Goal: Information Seeking & Learning: Learn about a topic

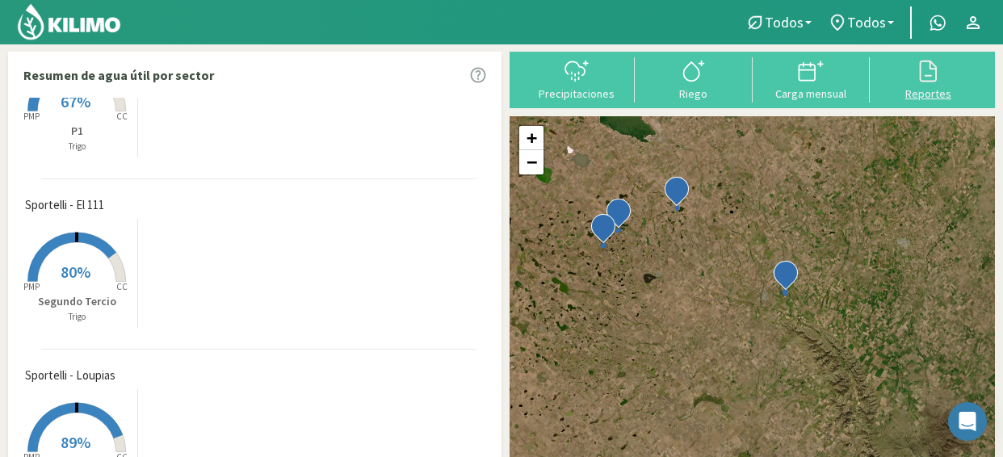
click at [942, 81] on div at bounding box center [928, 71] width 107 height 26
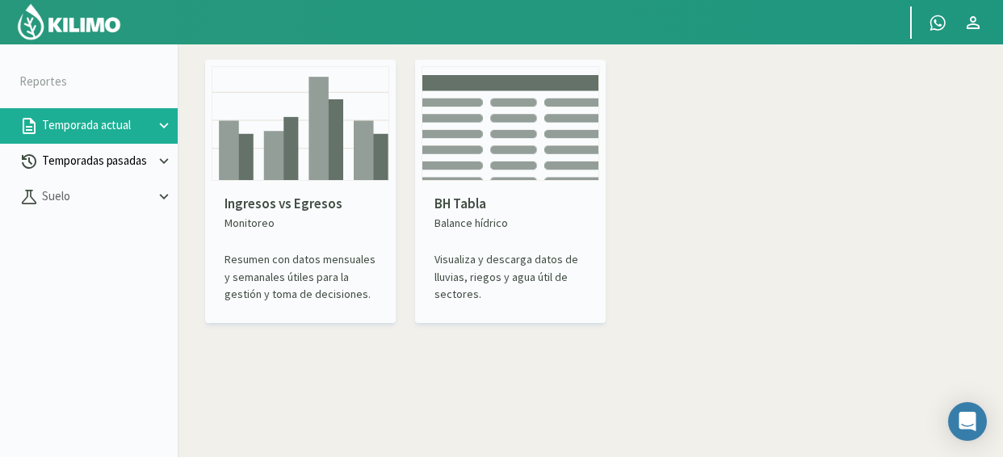
click at [81, 161] on p "Temporadas pasadas" at bounding box center [97, 161] width 116 height 19
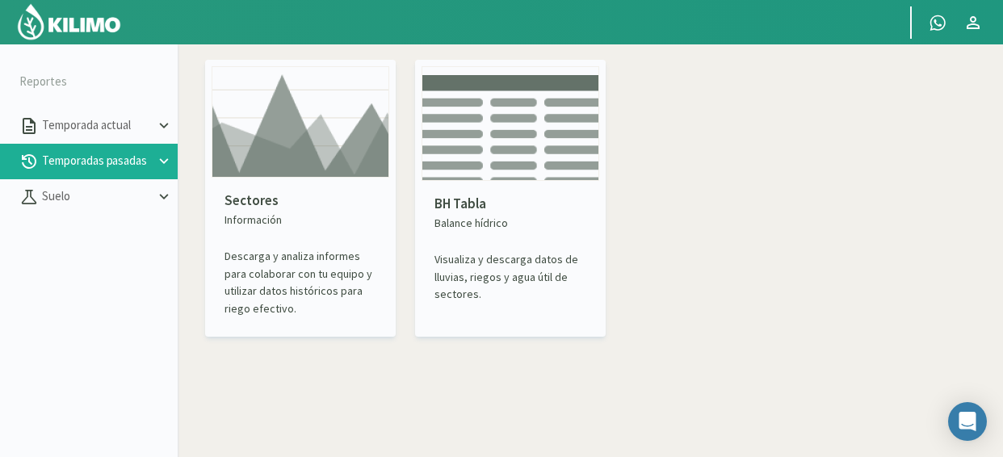
click at [316, 309] on p "Descarga y analiza informes para colaborar con tu equipo y utilizar datos histó…" at bounding box center [301, 282] width 152 height 69
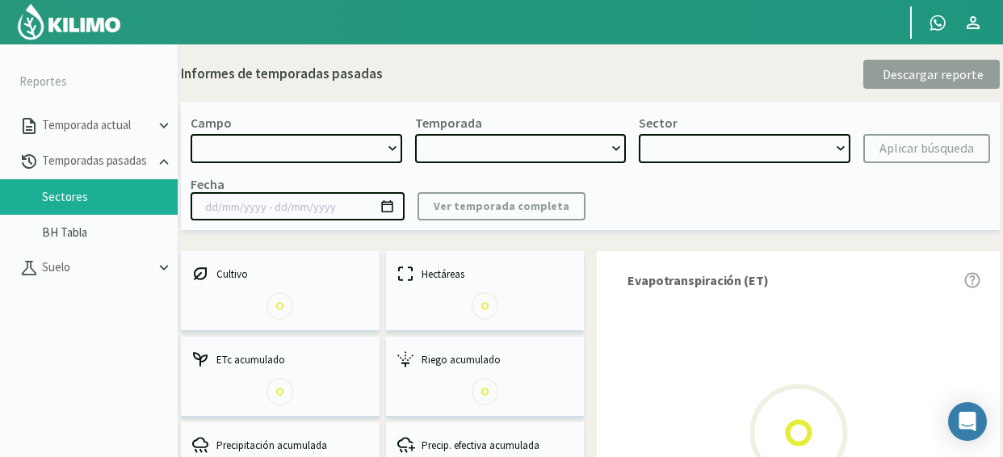
select select "0: Object"
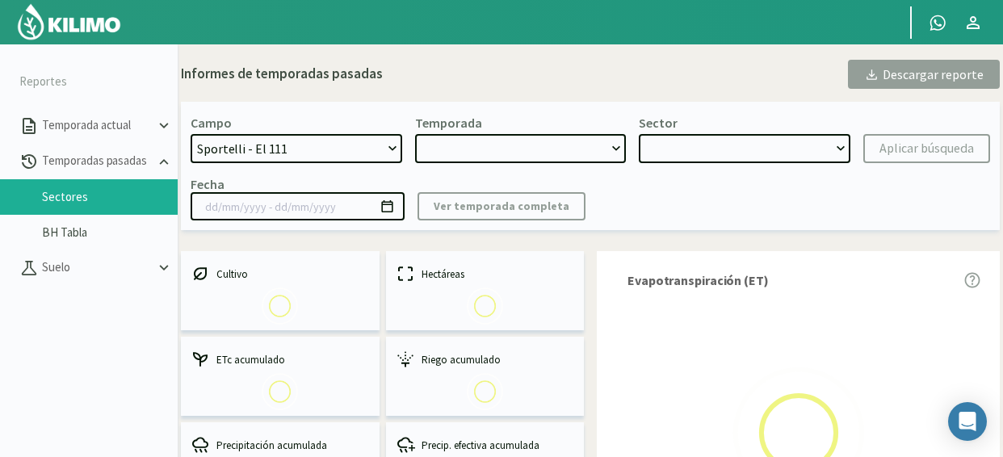
type input "[DATE] - [DATE]"
select select "0: 2024"
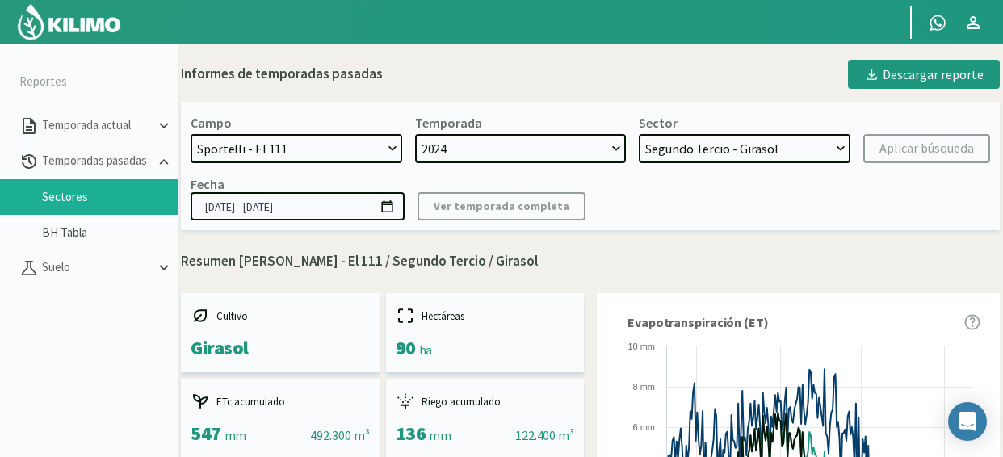
click at [611, 152] on select "2024 2023 2022" at bounding box center [521, 148] width 212 height 29
click at [835, 145] on select "Segundo Tercio - Girasol Primer Tercio - Maiz Tercer Tercio - [PERSON_NAME]" at bounding box center [745, 148] width 212 height 29
select select "2: Object"
click at [639, 134] on select "Segundo Tercio - Girasol Primer Tercio - Maiz Tercer Tercio - [PERSON_NAME]" at bounding box center [745, 148] width 212 height 29
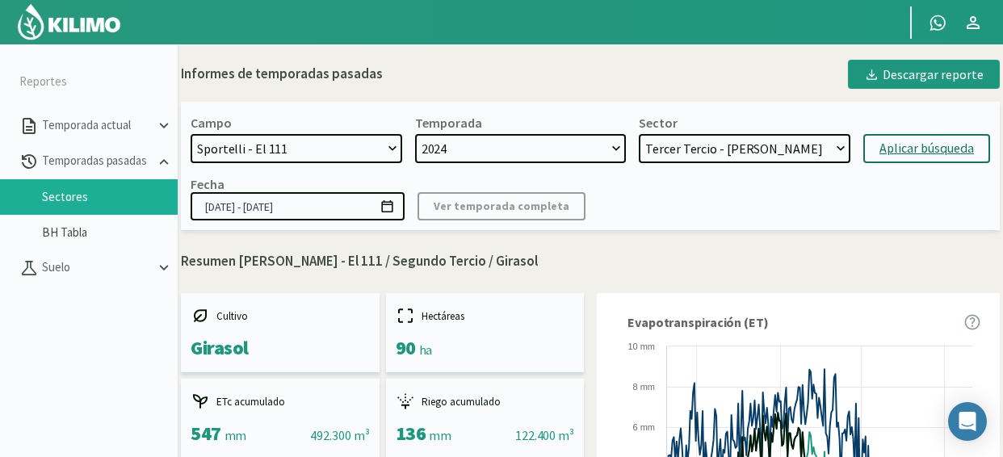
click at [896, 157] on div "Aplicar búsqueda" at bounding box center [926, 148] width 94 height 19
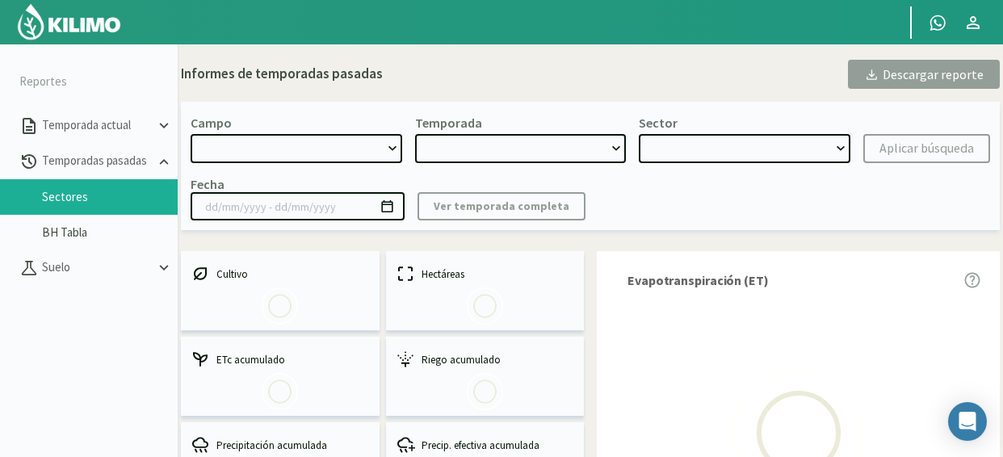
select select "0: Object"
type input "[DATE] - [DATE]"
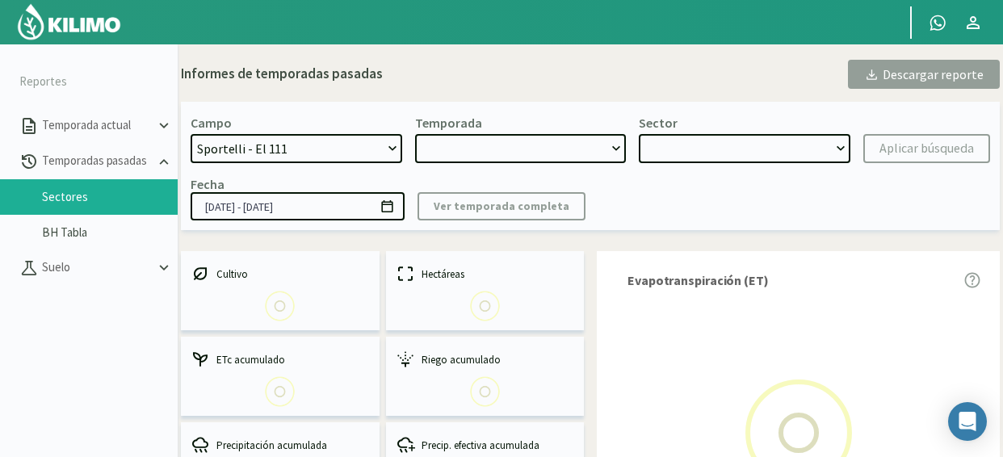
select select "0: 2024"
select select "2: Object"
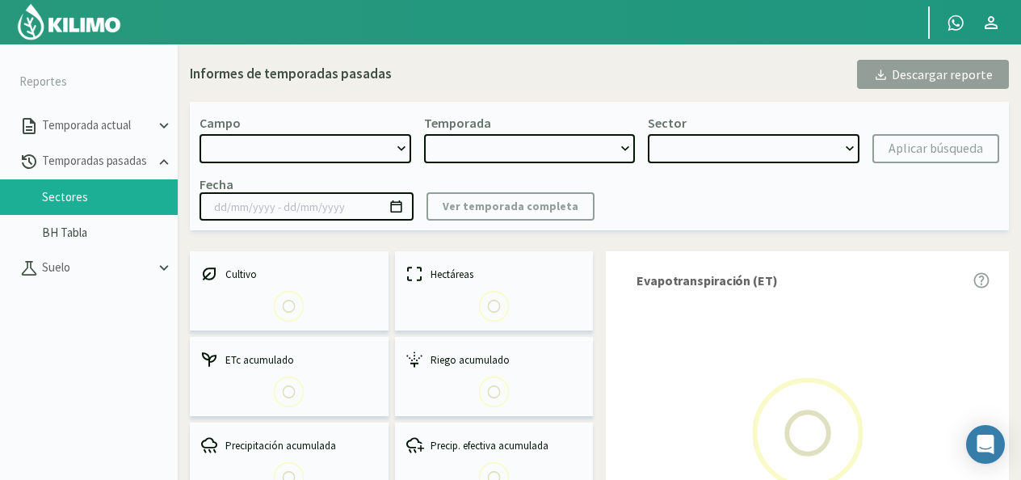
select select "0: Object"
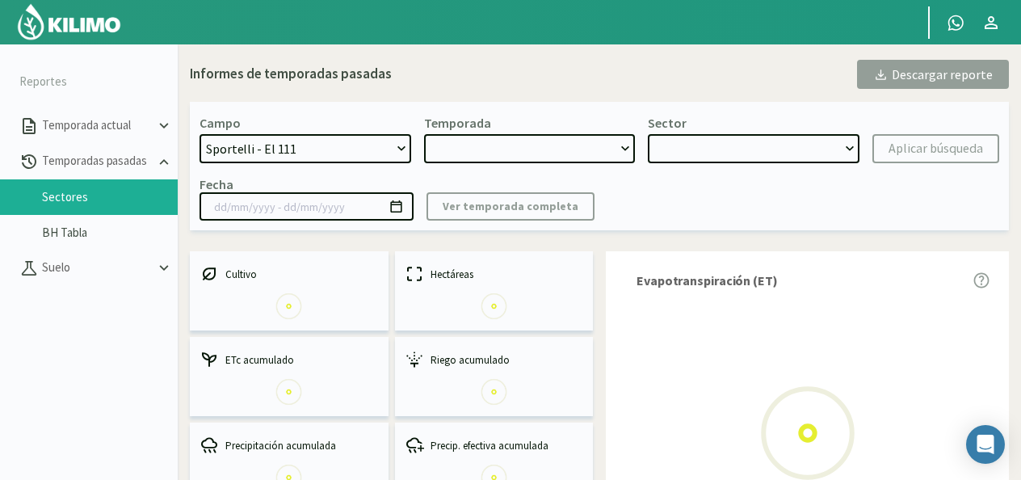
type input "[DATE] - [DATE]"
select select "0: 2024"
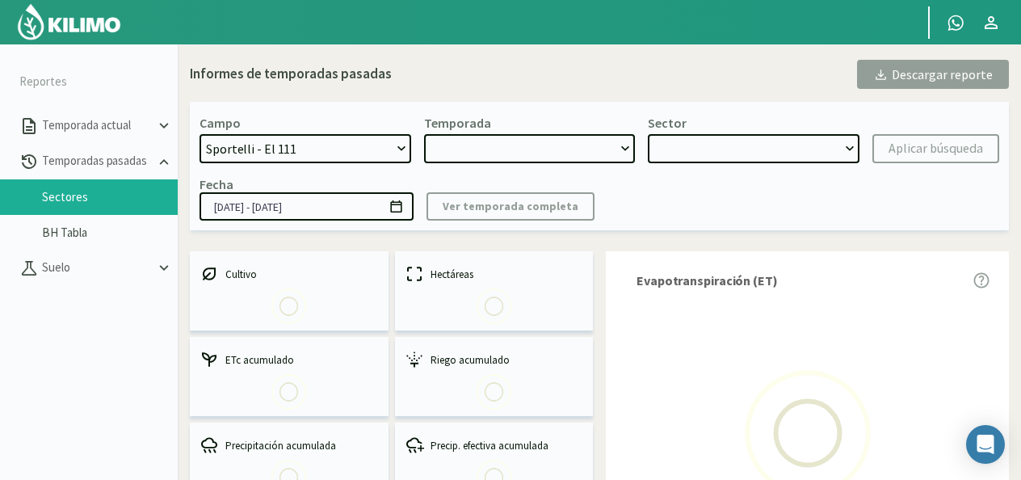
select select "0: Object"
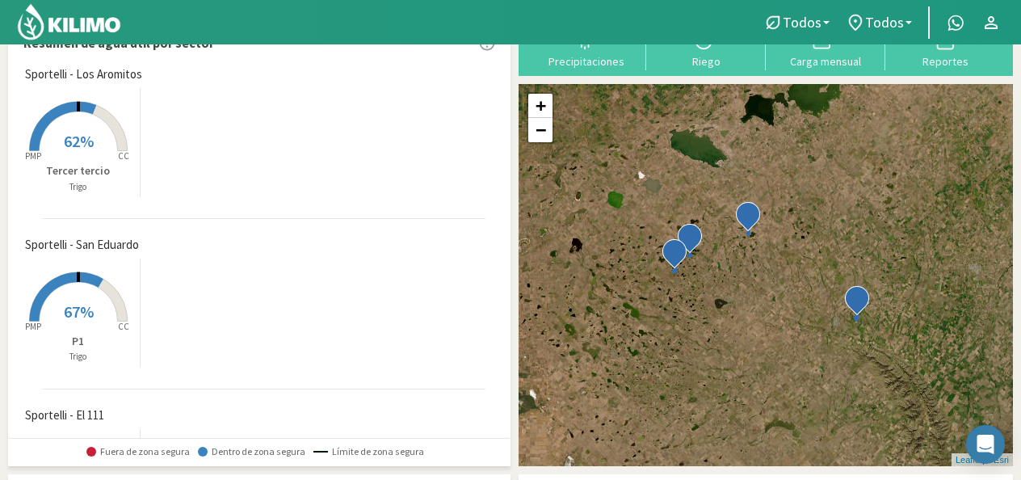
scroll to position [23, 0]
